Goal: Task Accomplishment & Management: Use online tool/utility

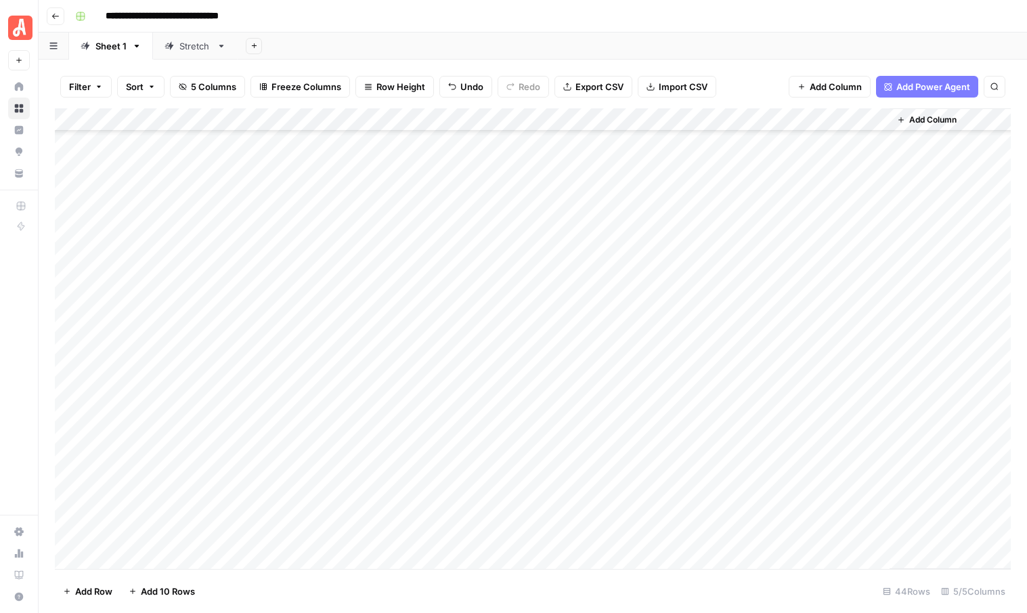
scroll to position [597, 0]
click at [51, 48] on icon "button" at bounding box center [52, 46] width 7 height 7
click at [53, 22] on button "Go back" at bounding box center [56, 16] width 18 height 18
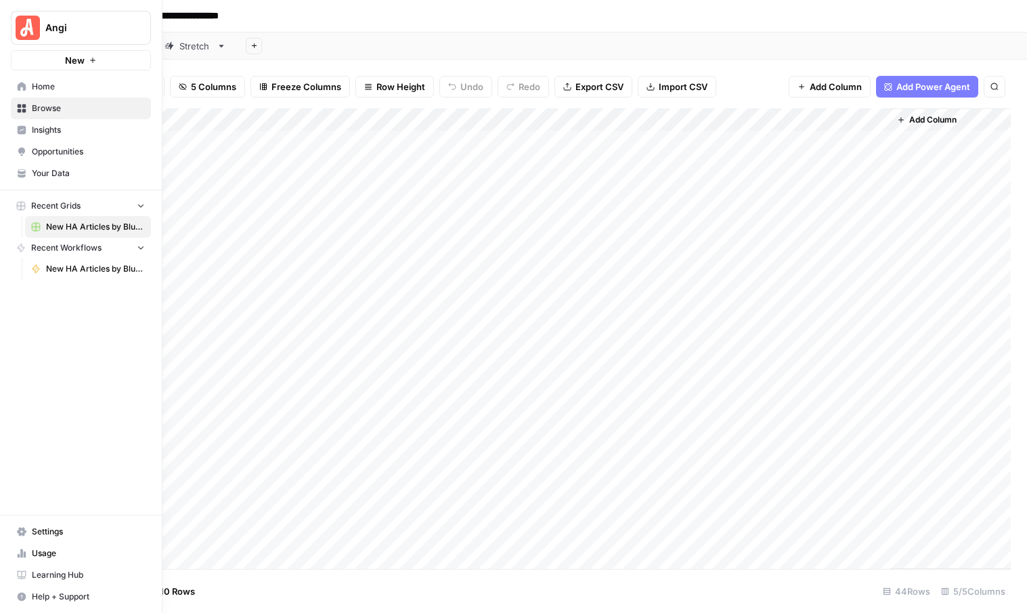
click at [44, 108] on span "Browse" at bounding box center [88, 108] width 113 height 12
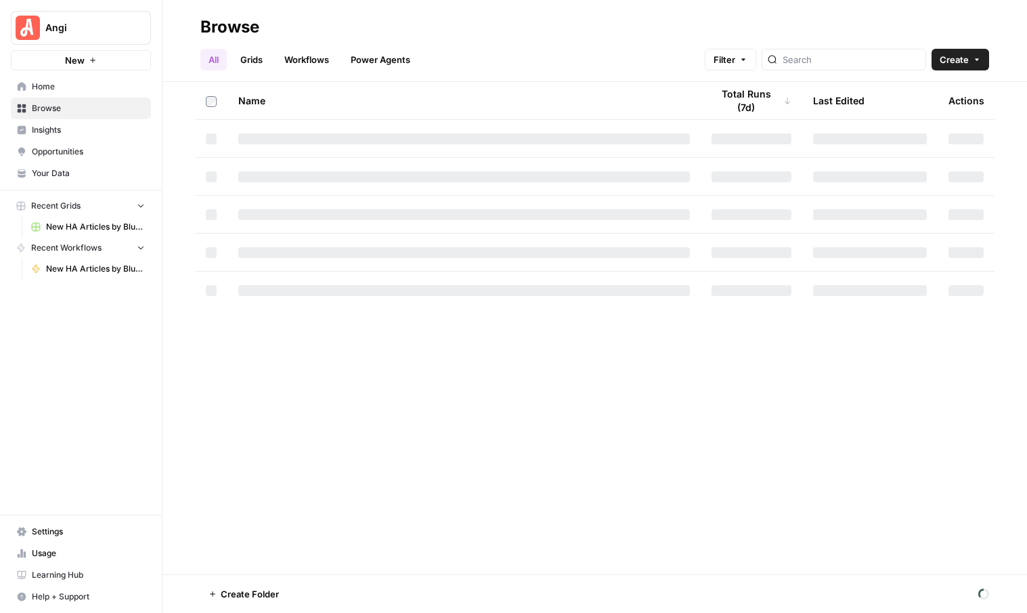
click at [248, 60] on link "Grids" at bounding box center [251, 60] width 39 height 22
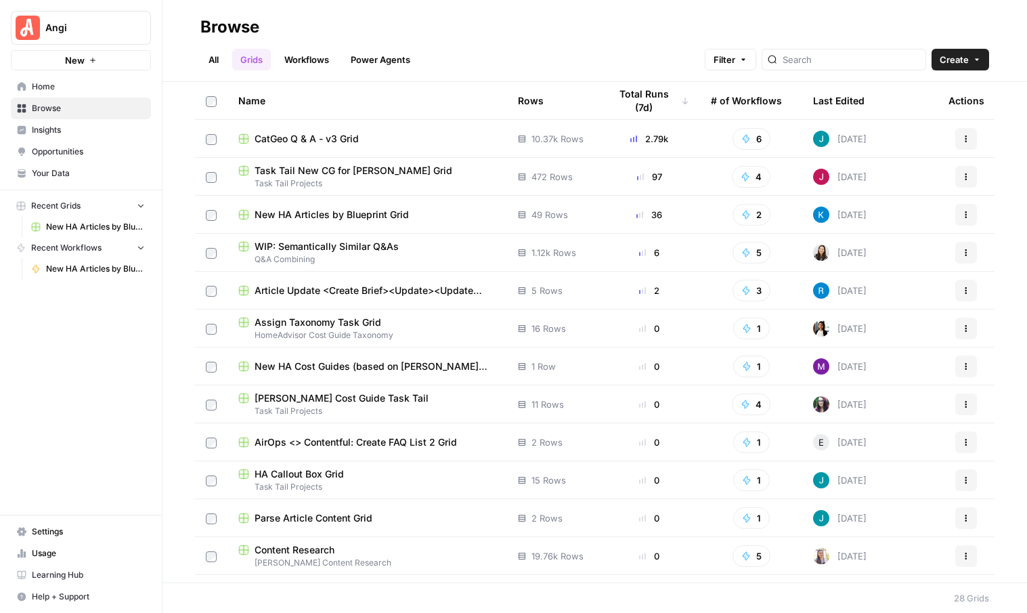
click at [379, 166] on span "Task Tail New CG for [PERSON_NAME] Grid" at bounding box center [354, 171] width 198 height 14
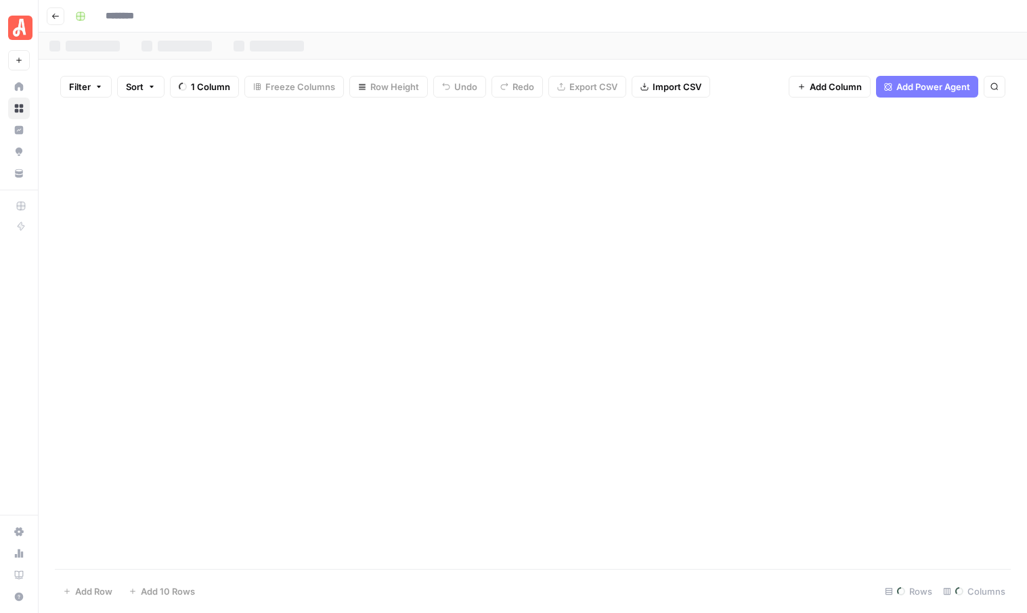
type input "**********"
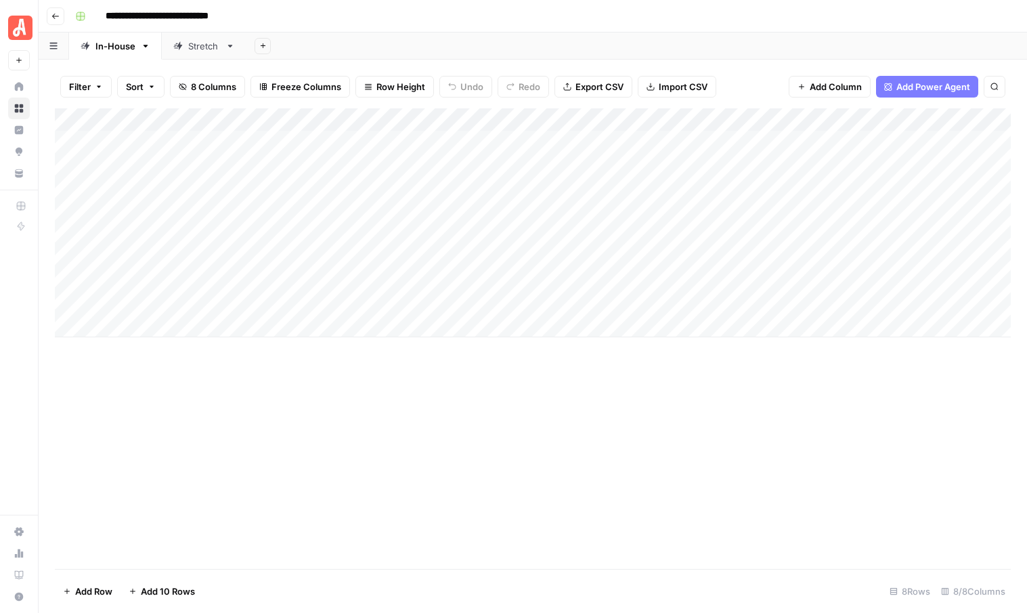
scroll to position [0, 144]
click at [900, 139] on div "Add Column" at bounding box center [533, 222] width 956 height 229
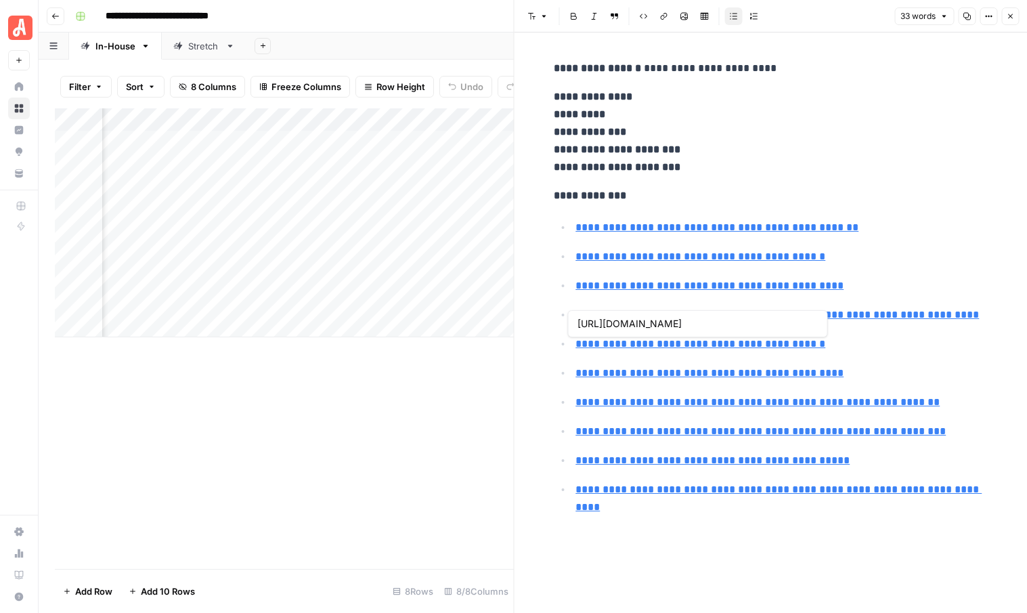
type input "[URL][DOMAIN_NAME]"
click at [1009, 18] on icon "button" at bounding box center [1010, 16] width 8 height 8
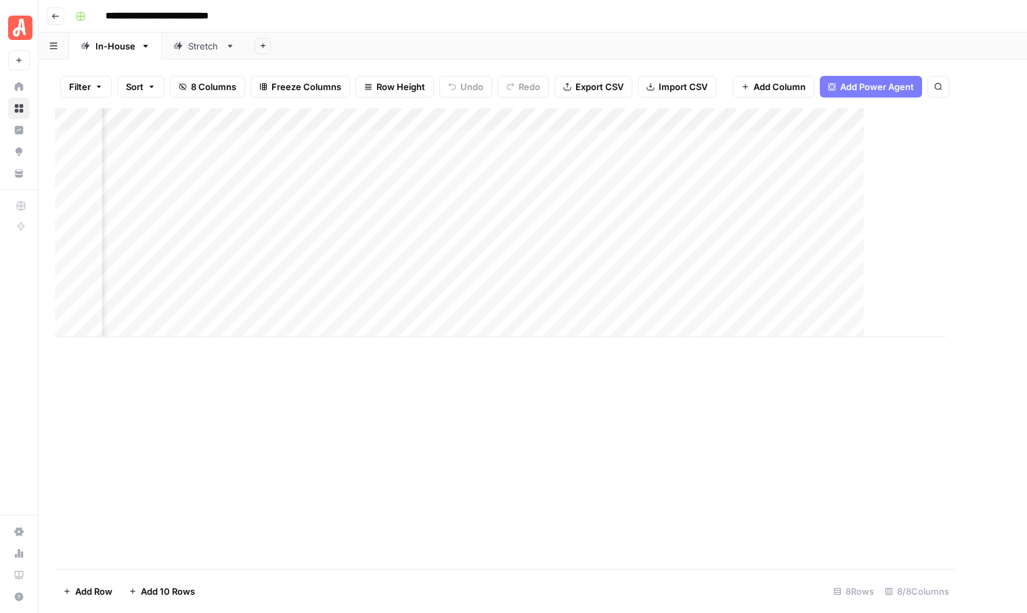
scroll to position [0, 127]
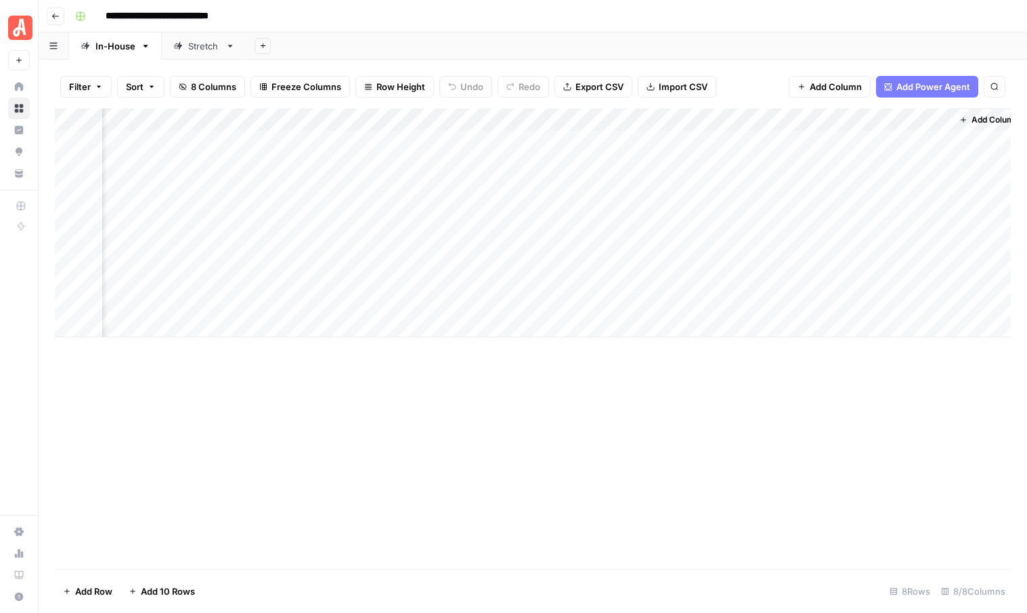
click at [50, 20] on button "Go back" at bounding box center [56, 16] width 18 height 18
